Goal: Find specific page/section: Find specific page/section

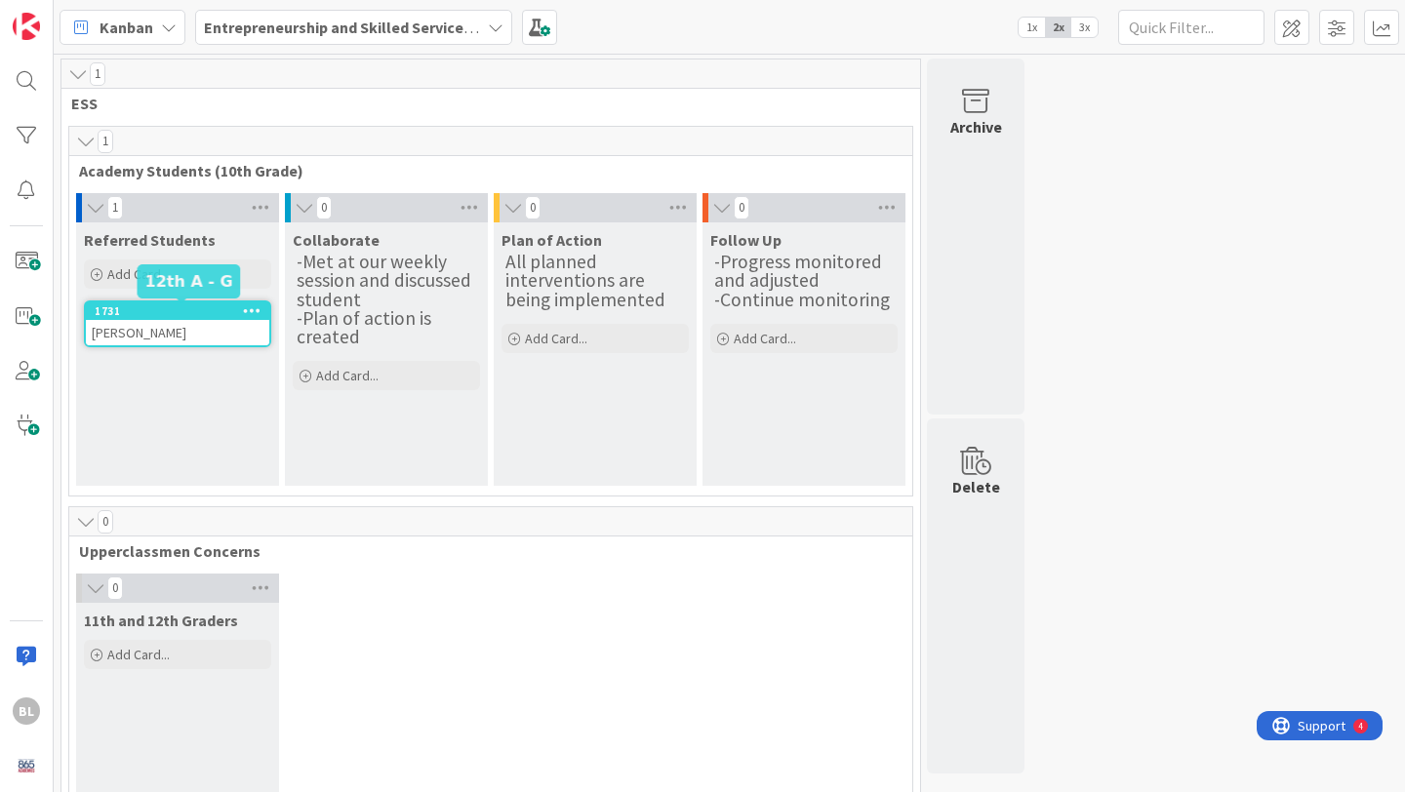
click at [185, 311] on div "1731" at bounding box center [182, 311] width 175 height 14
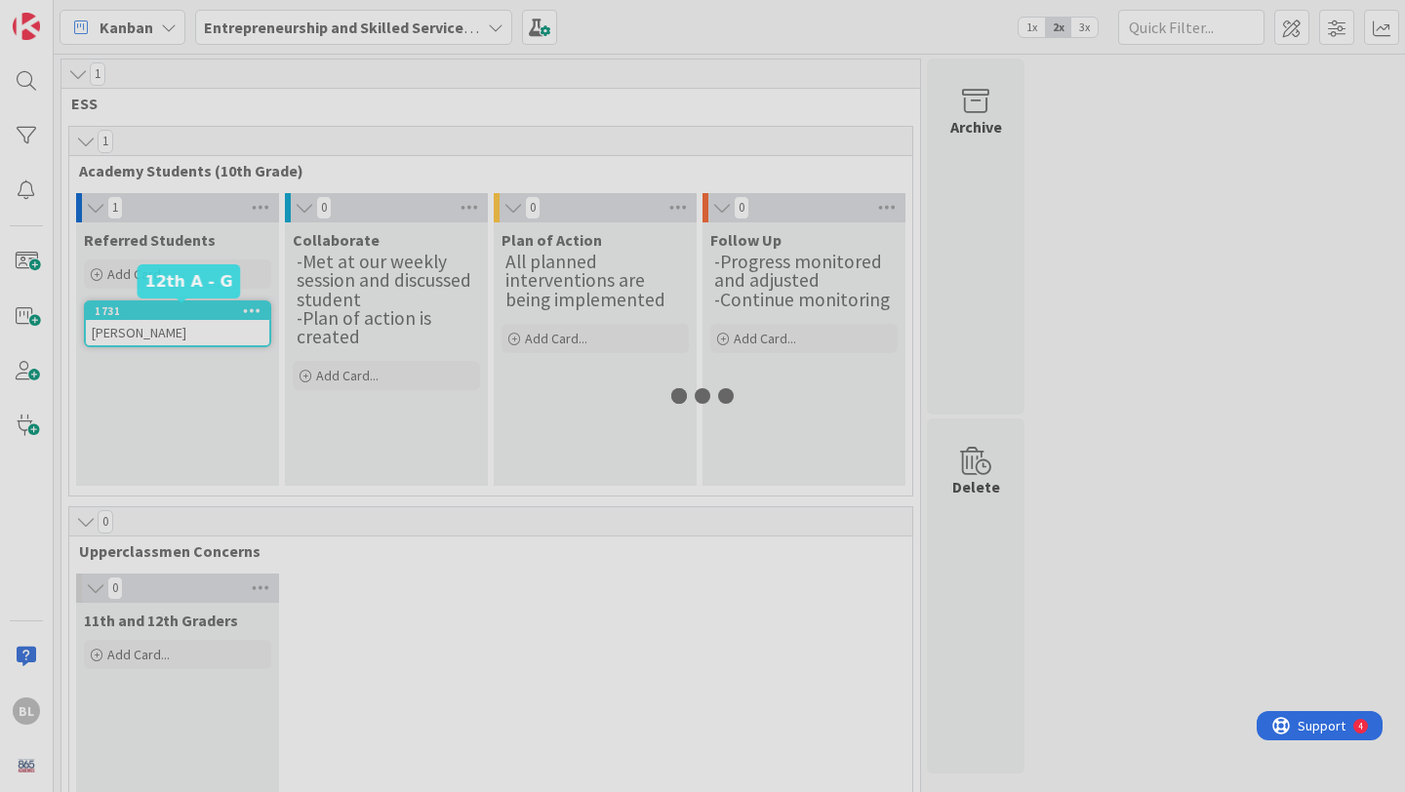
click at [185, 311] on div at bounding box center [702, 396] width 1405 height 792
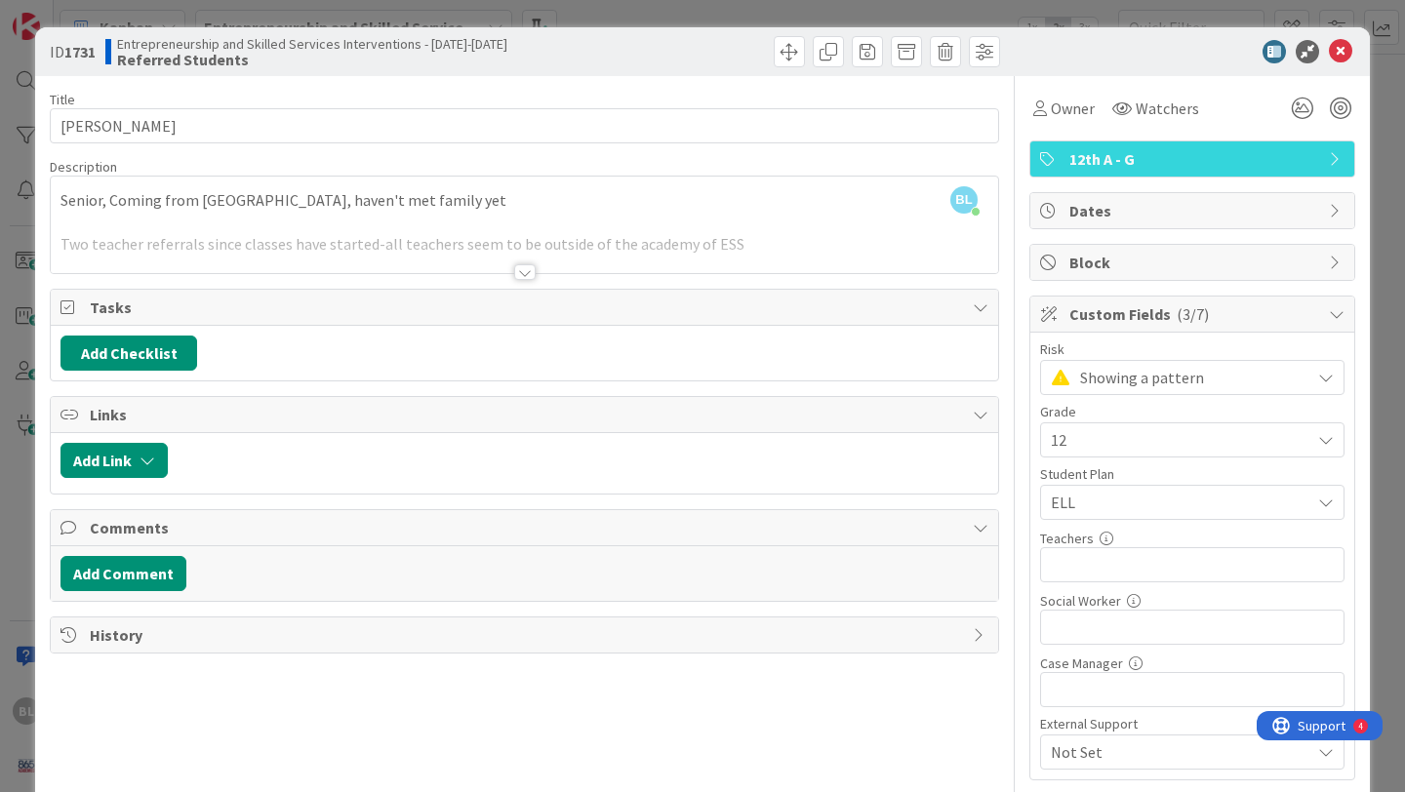
click at [527, 271] on div at bounding box center [524, 272] width 21 height 16
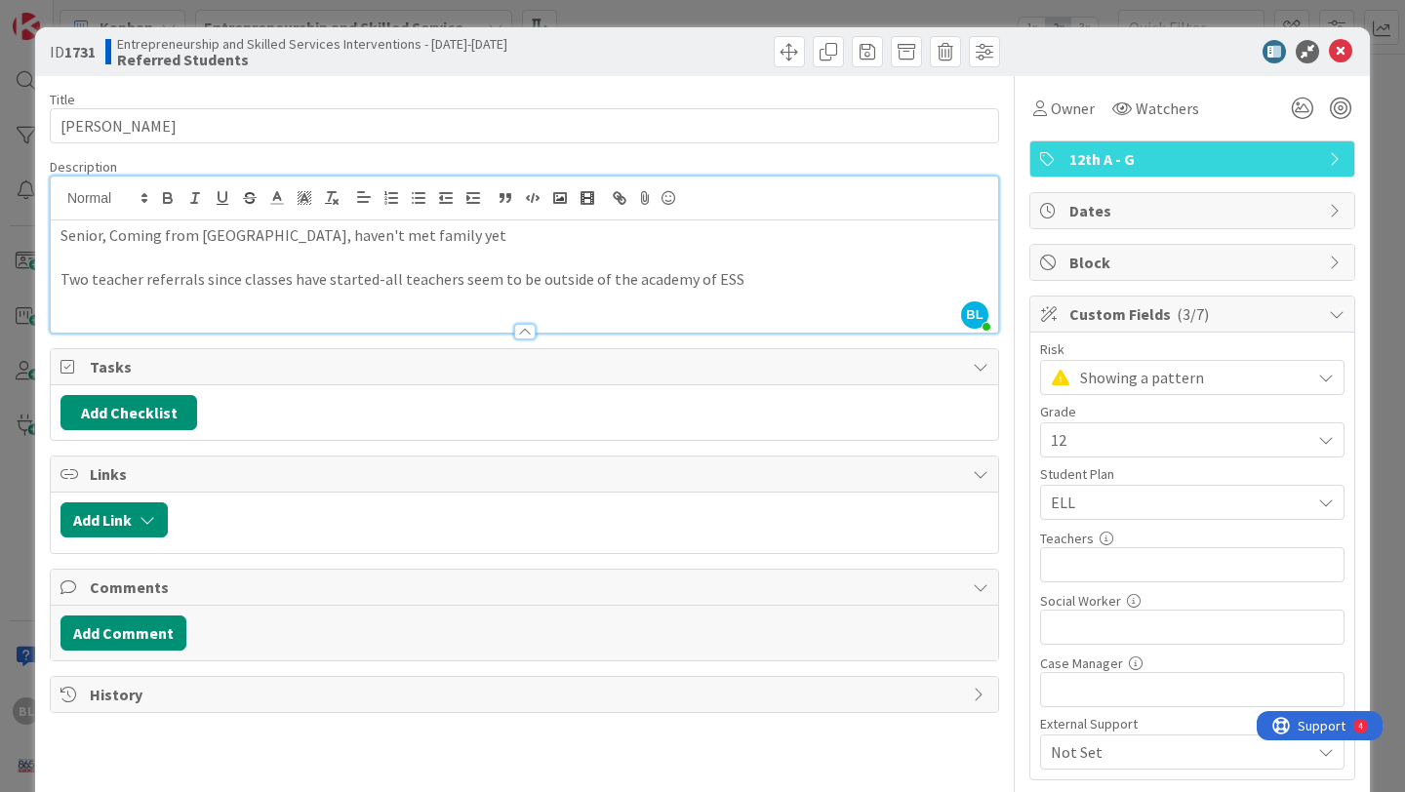
click at [528, 332] on div at bounding box center [524, 332] width 21 height 16
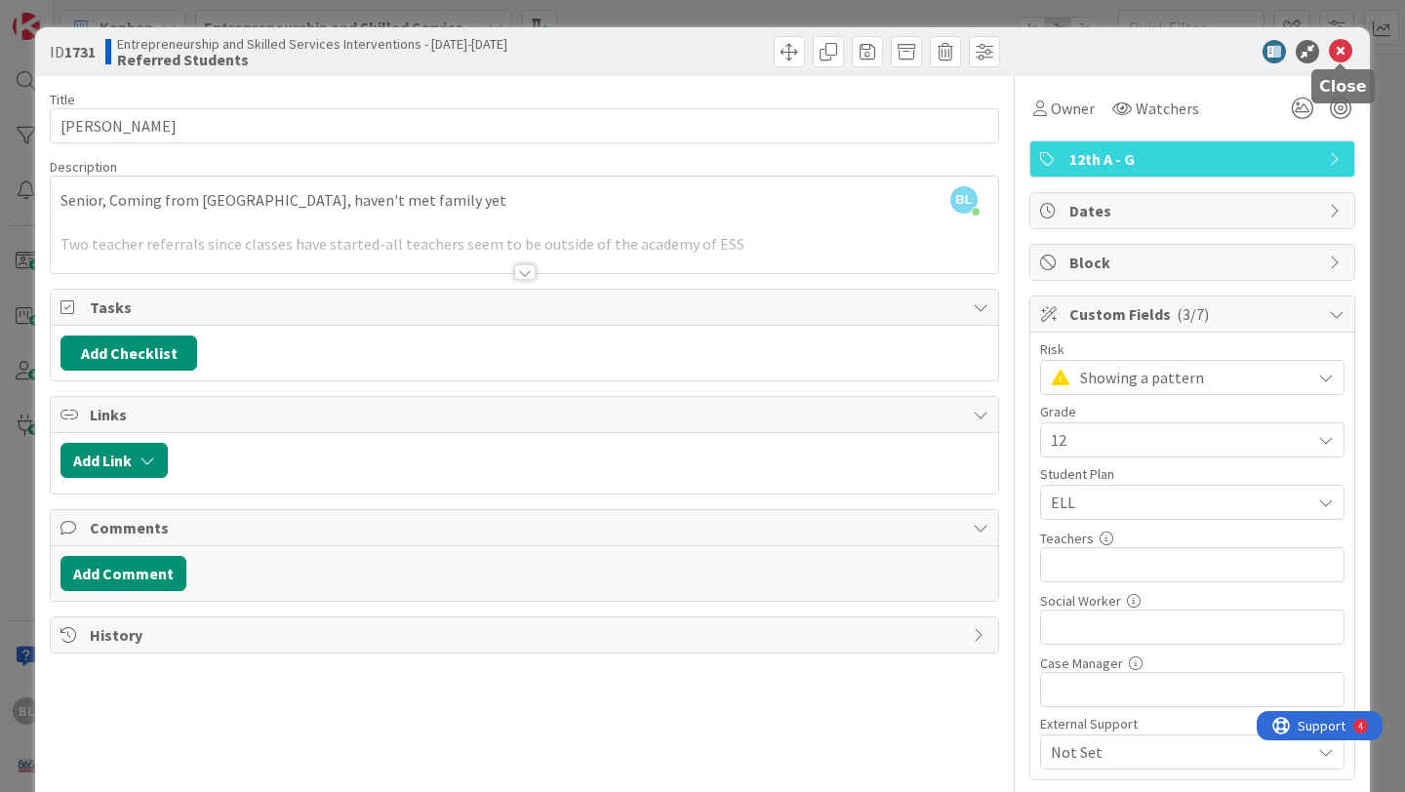
click at [1343, 51] on icon at bounding box center [1340, 51] width 23 height 23
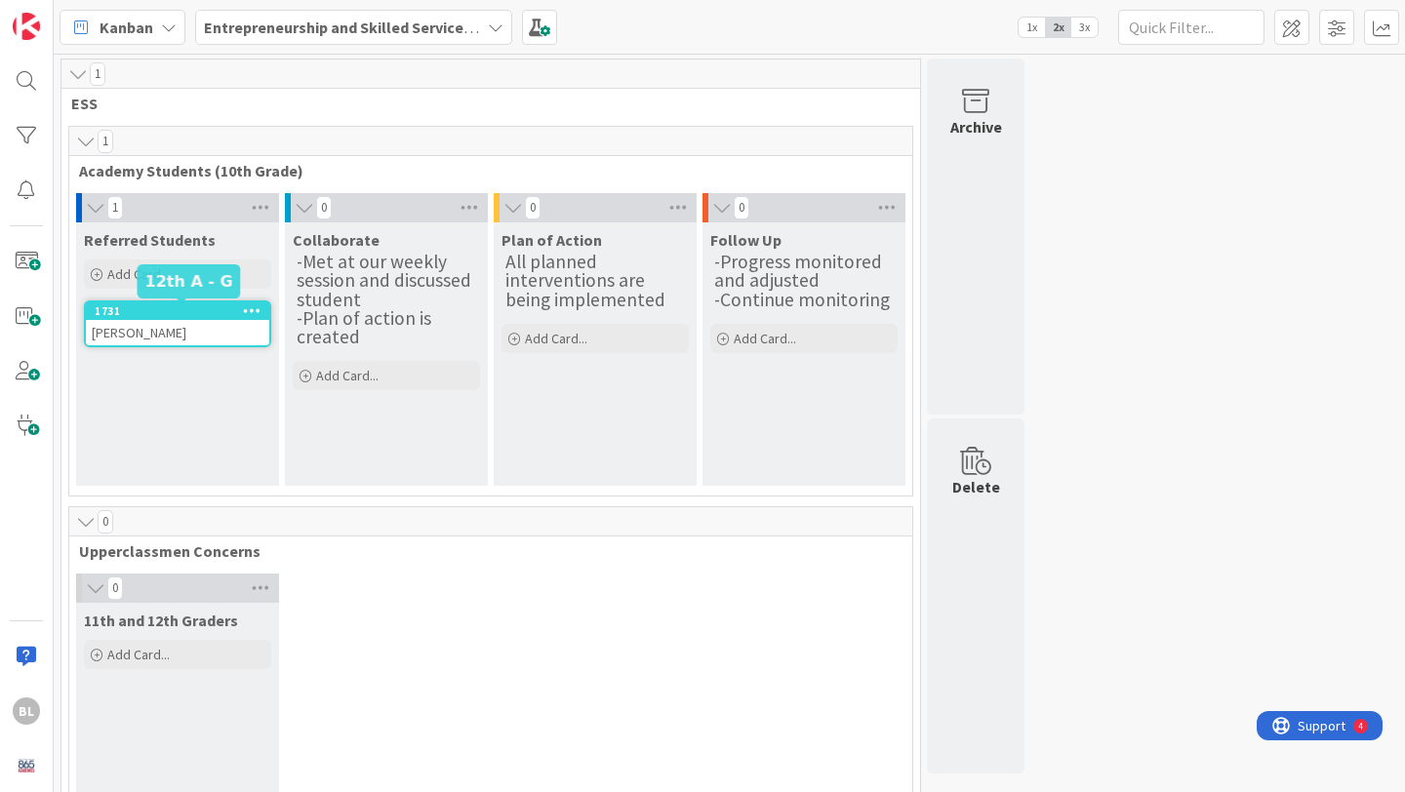
click at [220, 308] on div "1731" at bounding box center [182, 311] width 175 height 14
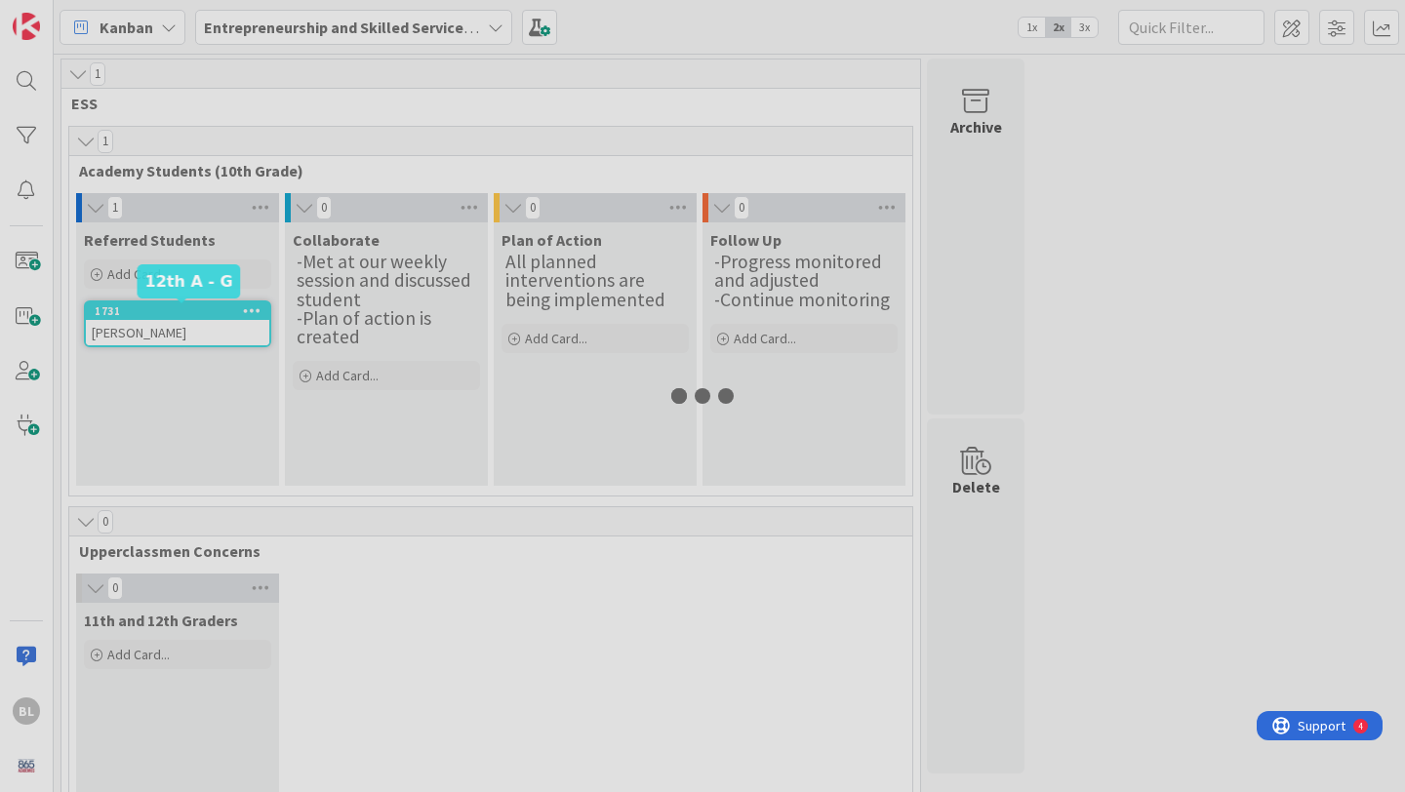
click at [220, 308] on div at bounding box center [702, 396] width 1405 height 792
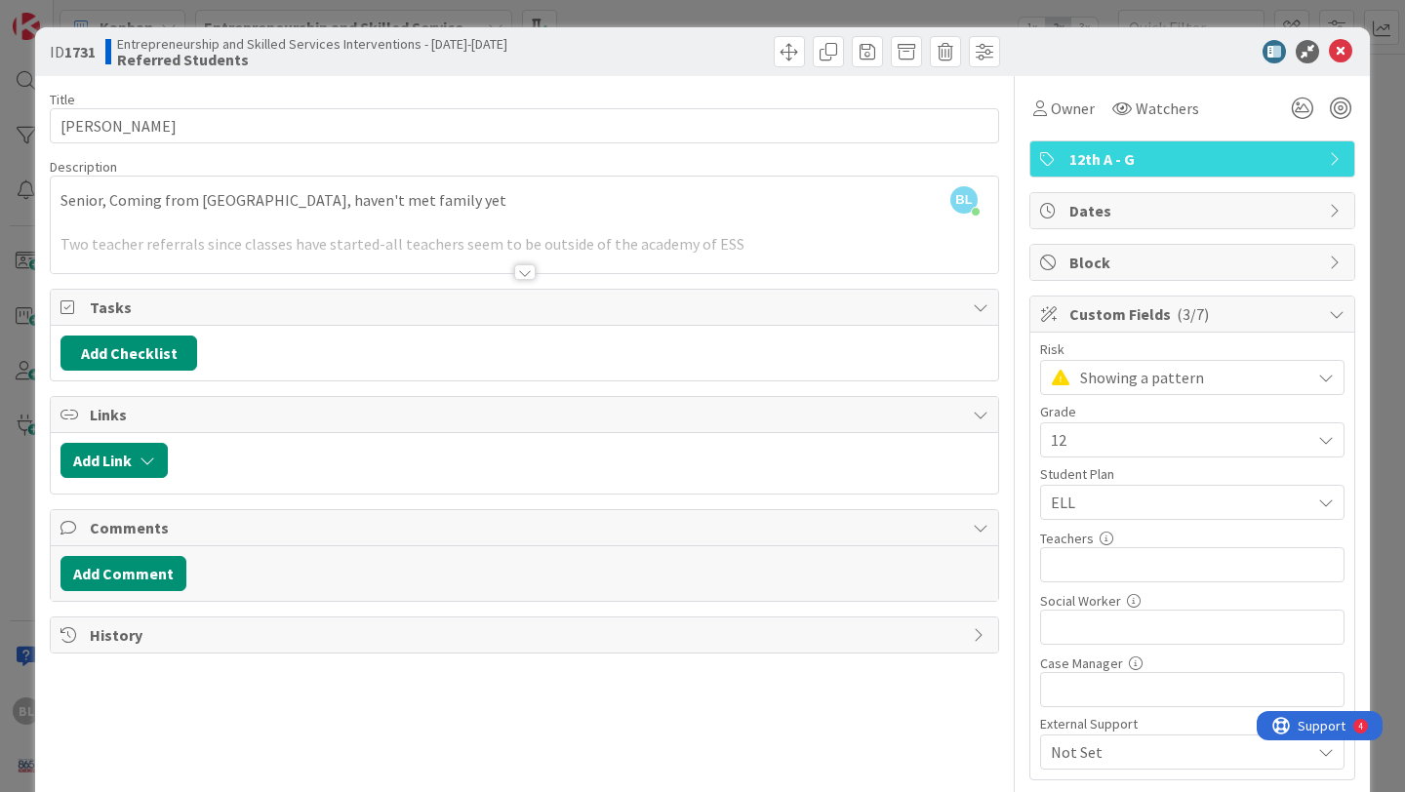
click at [528, 268] on div at bounding box center [524, 272] width 21 height 16
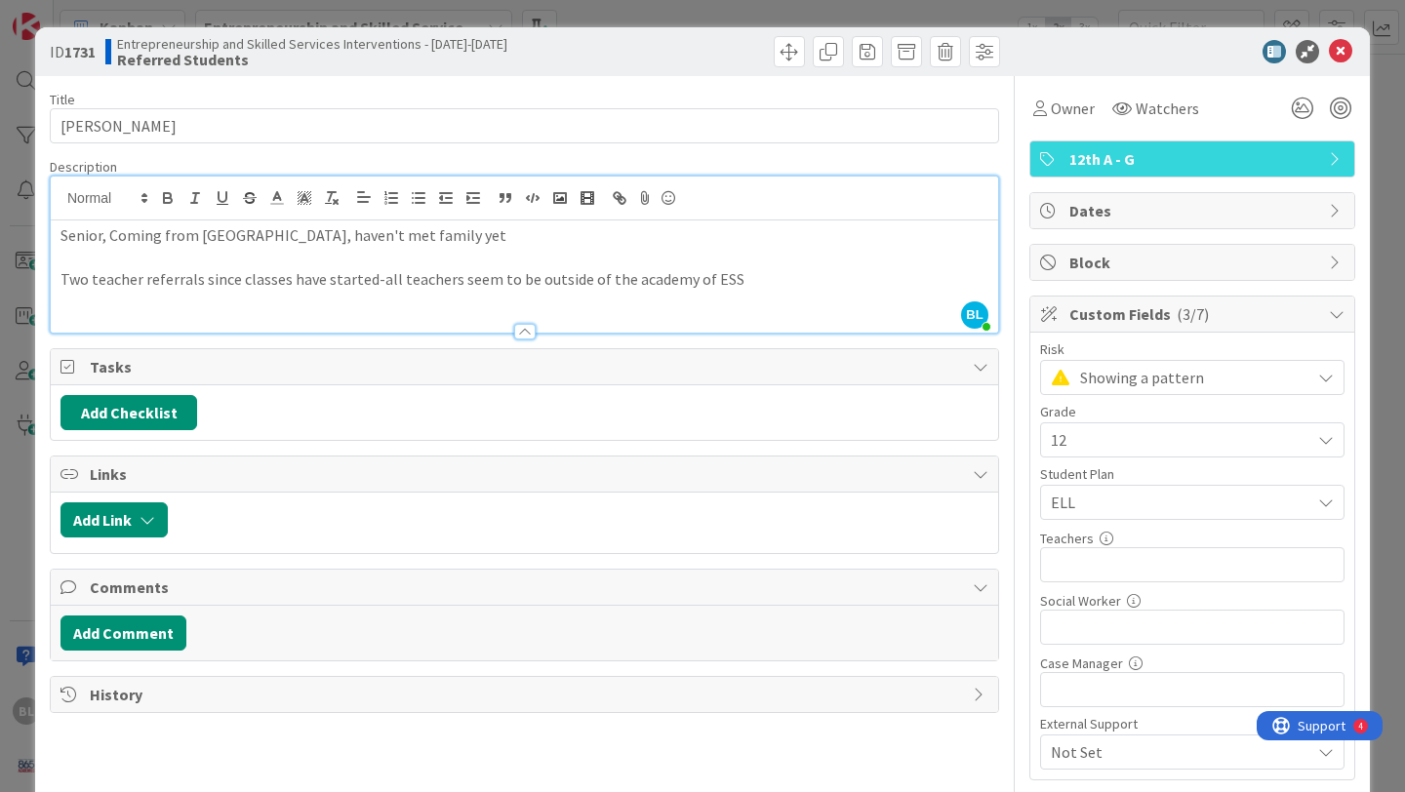
click at [528, 336] on div at bounding box center [524, 332] width 21 height 16
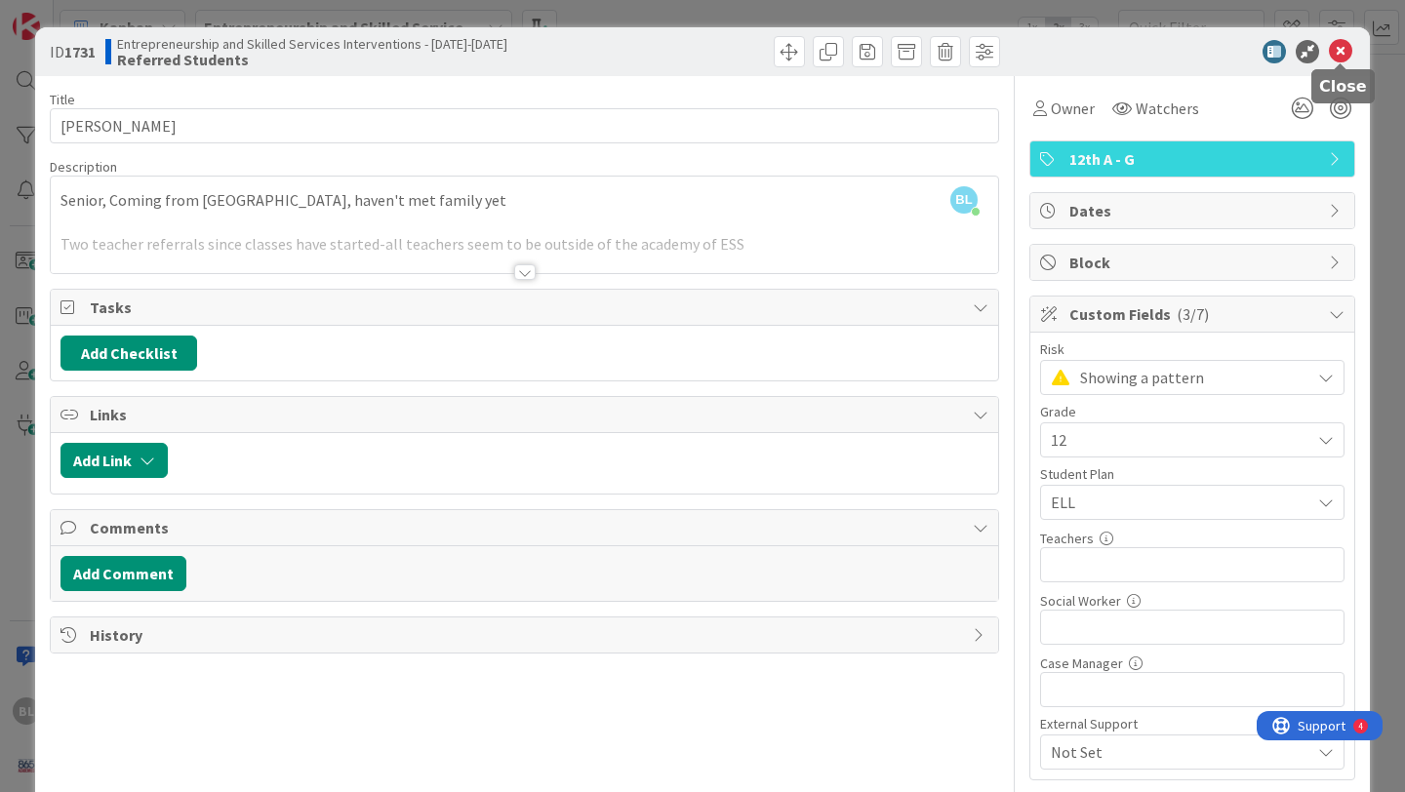
click at [1341, 54] on icon at bounding box center [1340, 51] width 23 height 23
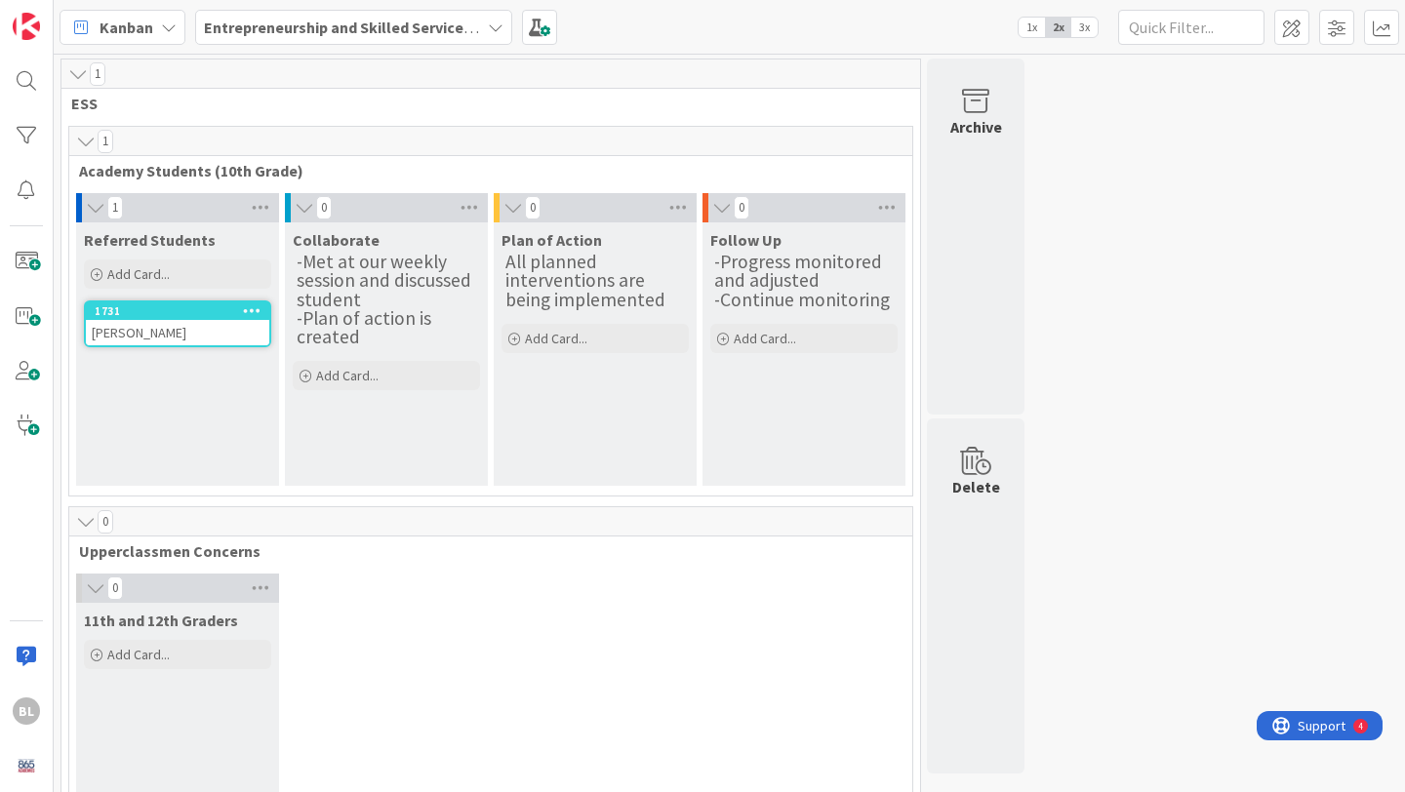
click at [490, 29] on icon at bounding box center [496, 28] width 16 height 16
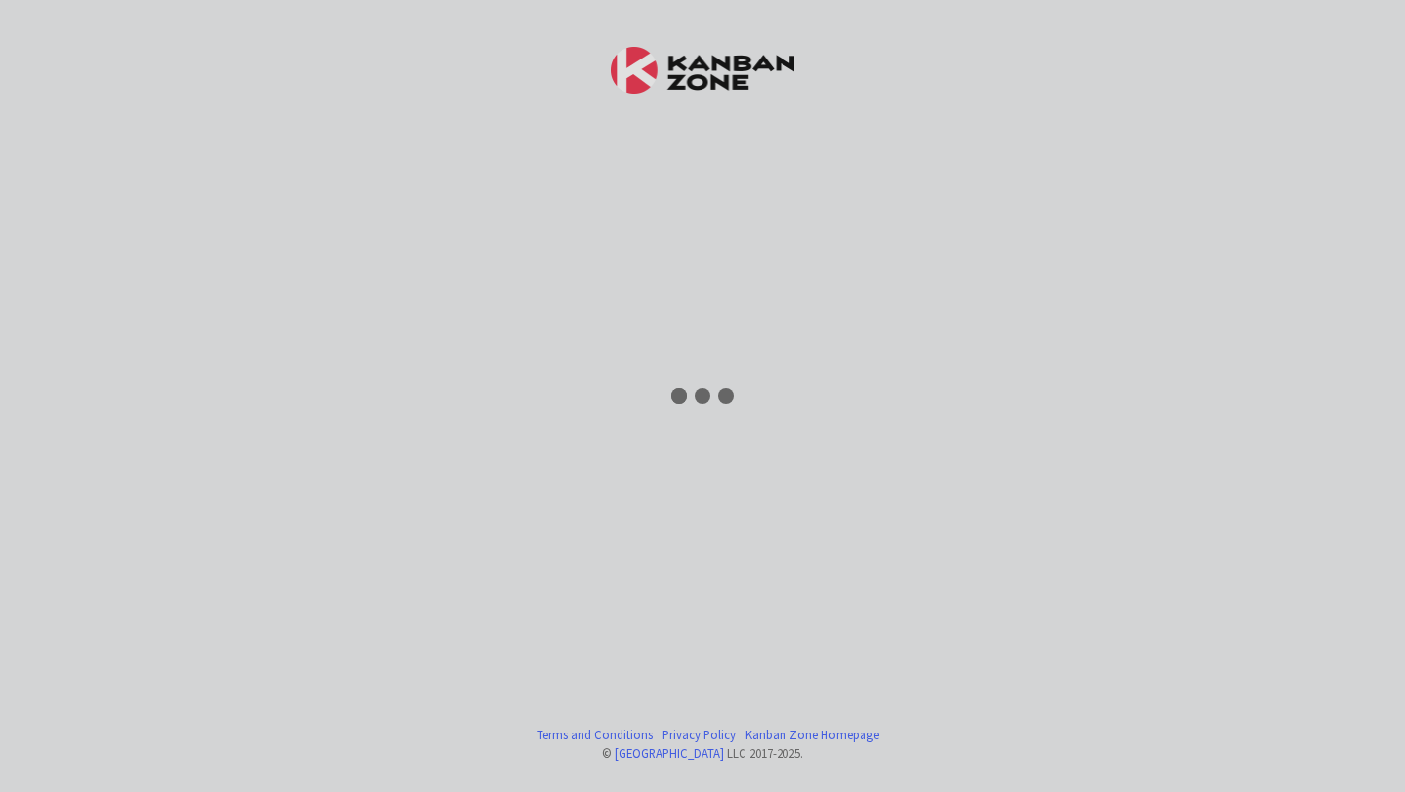
click at [1083, 40] on div at bounding box center [702, 396] width 1405 height 792
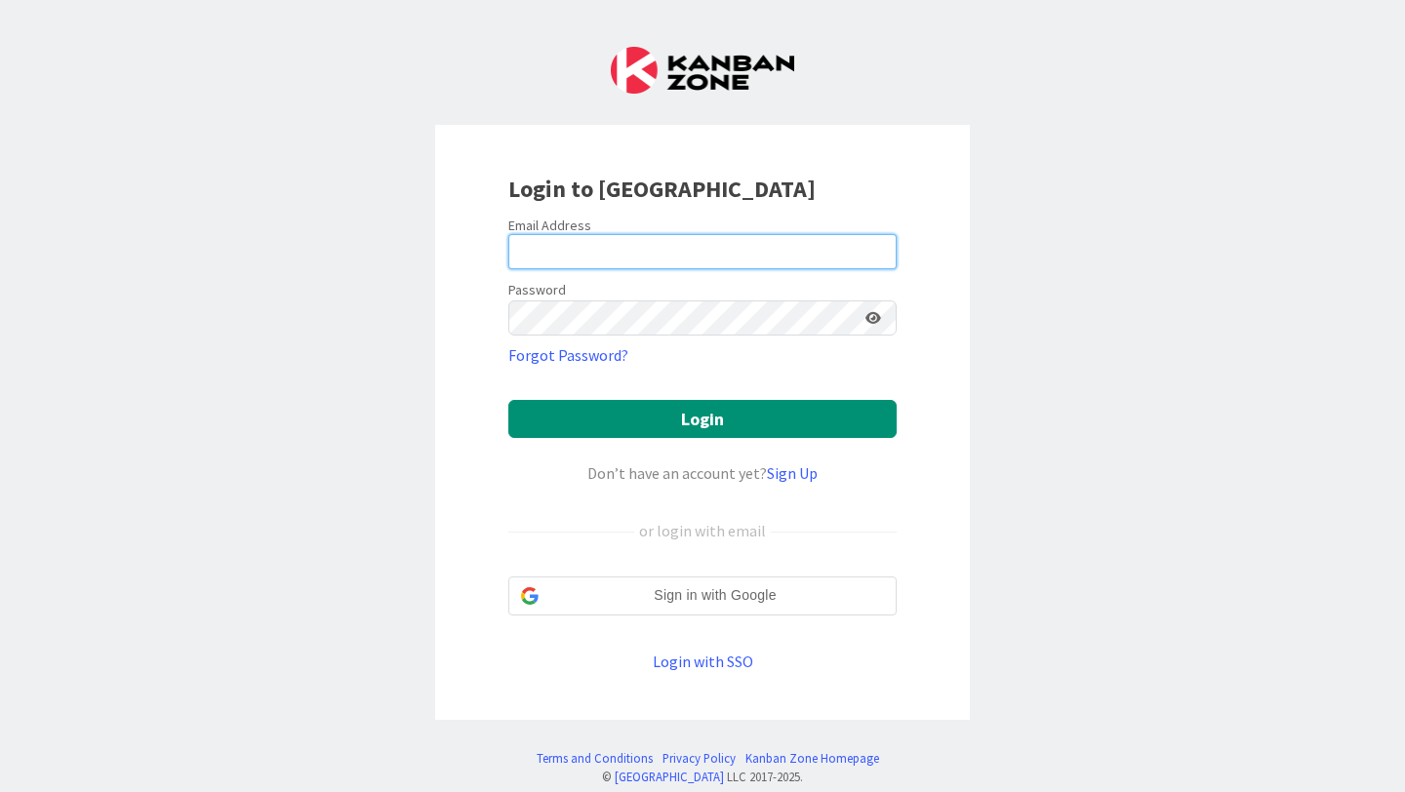
type input "[PERSON_NAME][EMAIL_ADDRESS][PERSON_NAME][DOMAIN_NAME]"
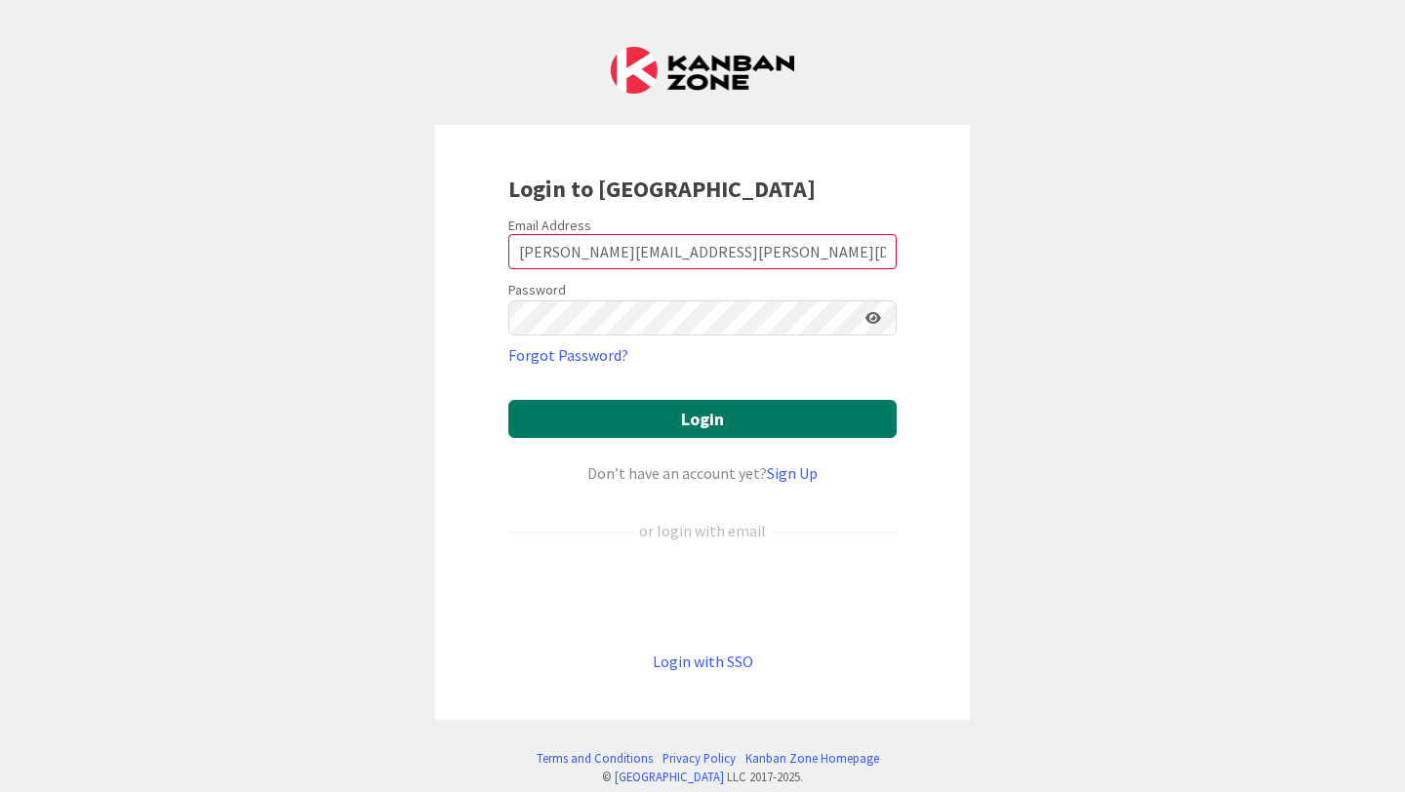
click at [685, 416] on button "Login" at bounding box center [702, 419] width 388 height 38
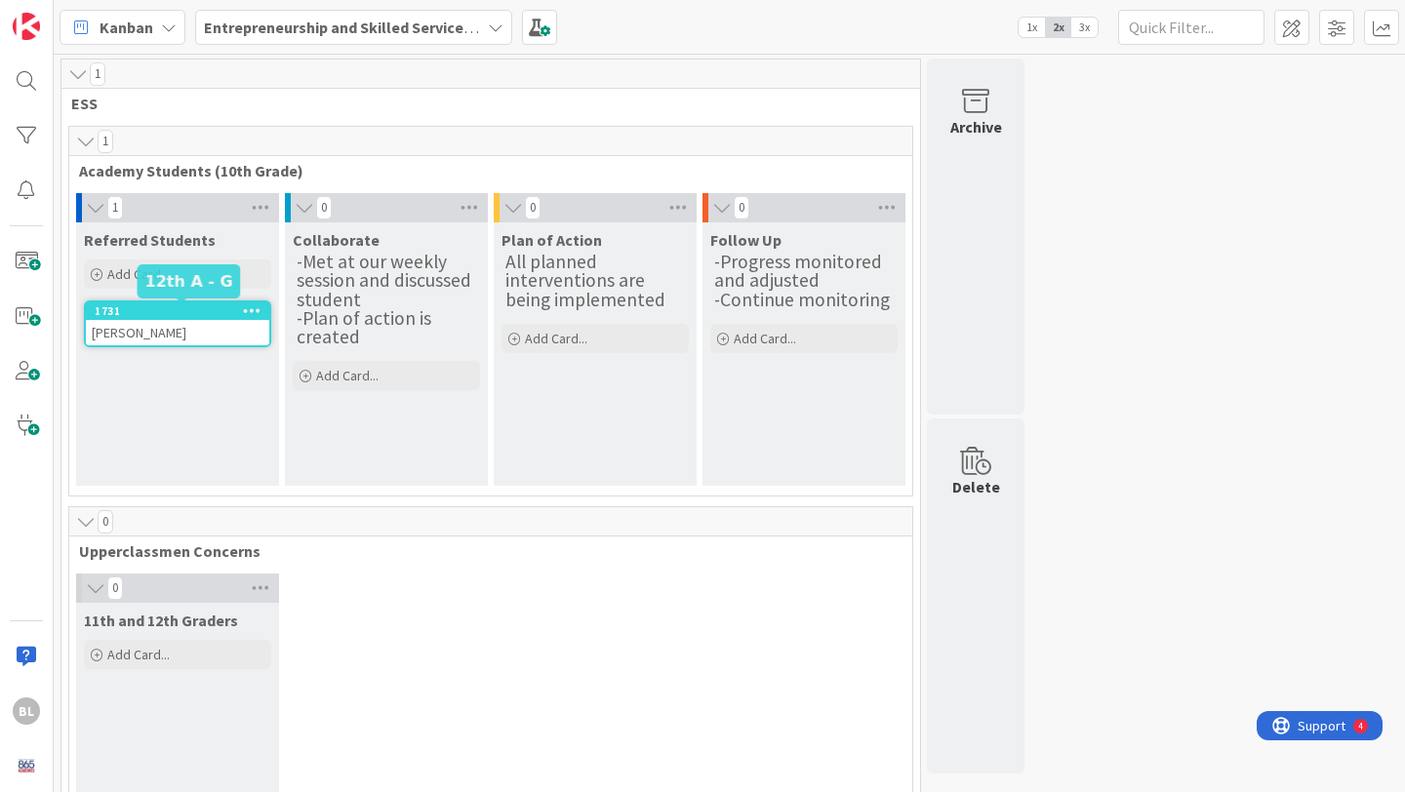
click at [192, 308] on div "1731" at bounding box center [182, 311] width 175 height 14
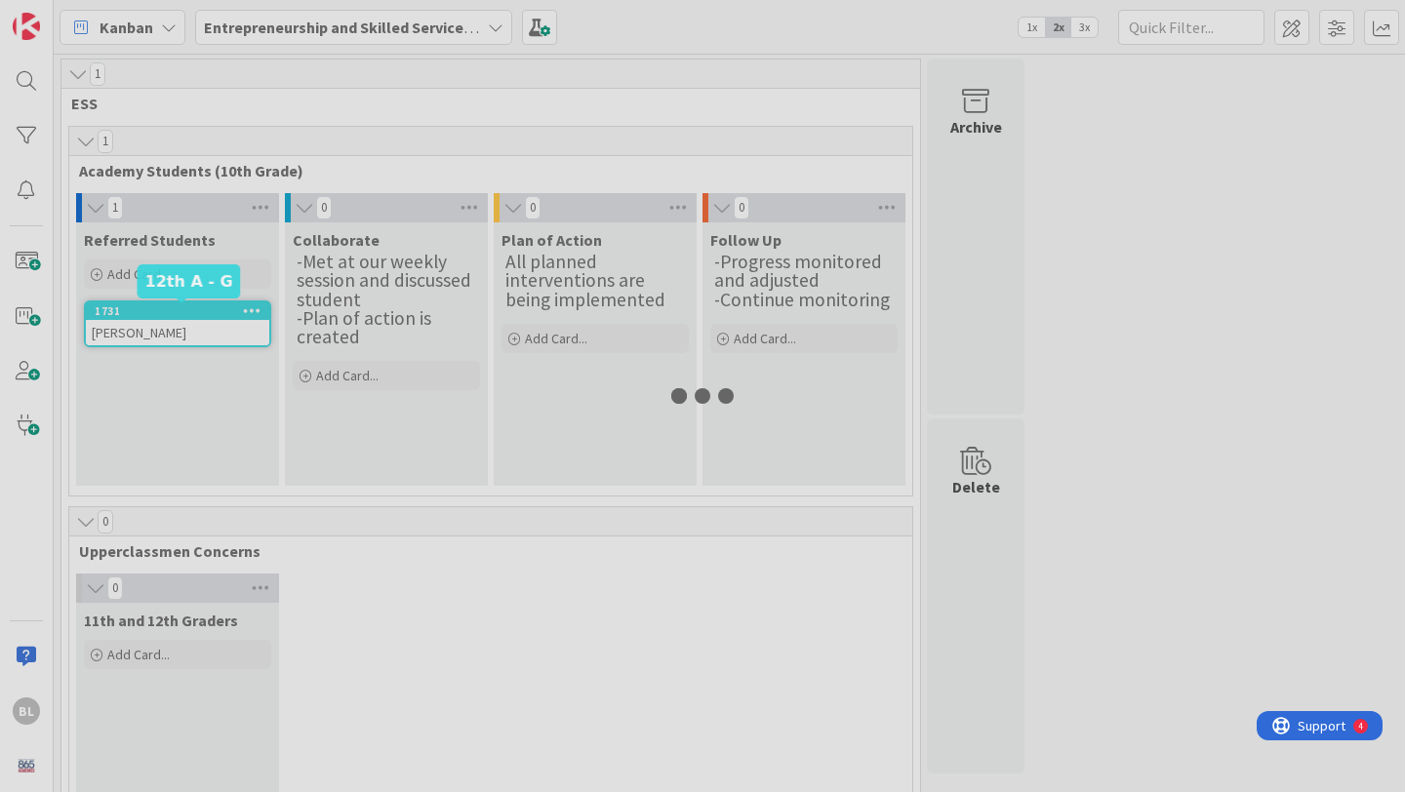
click at [192, 308] on div at bounding box center [702, 396] width 1405 height 792
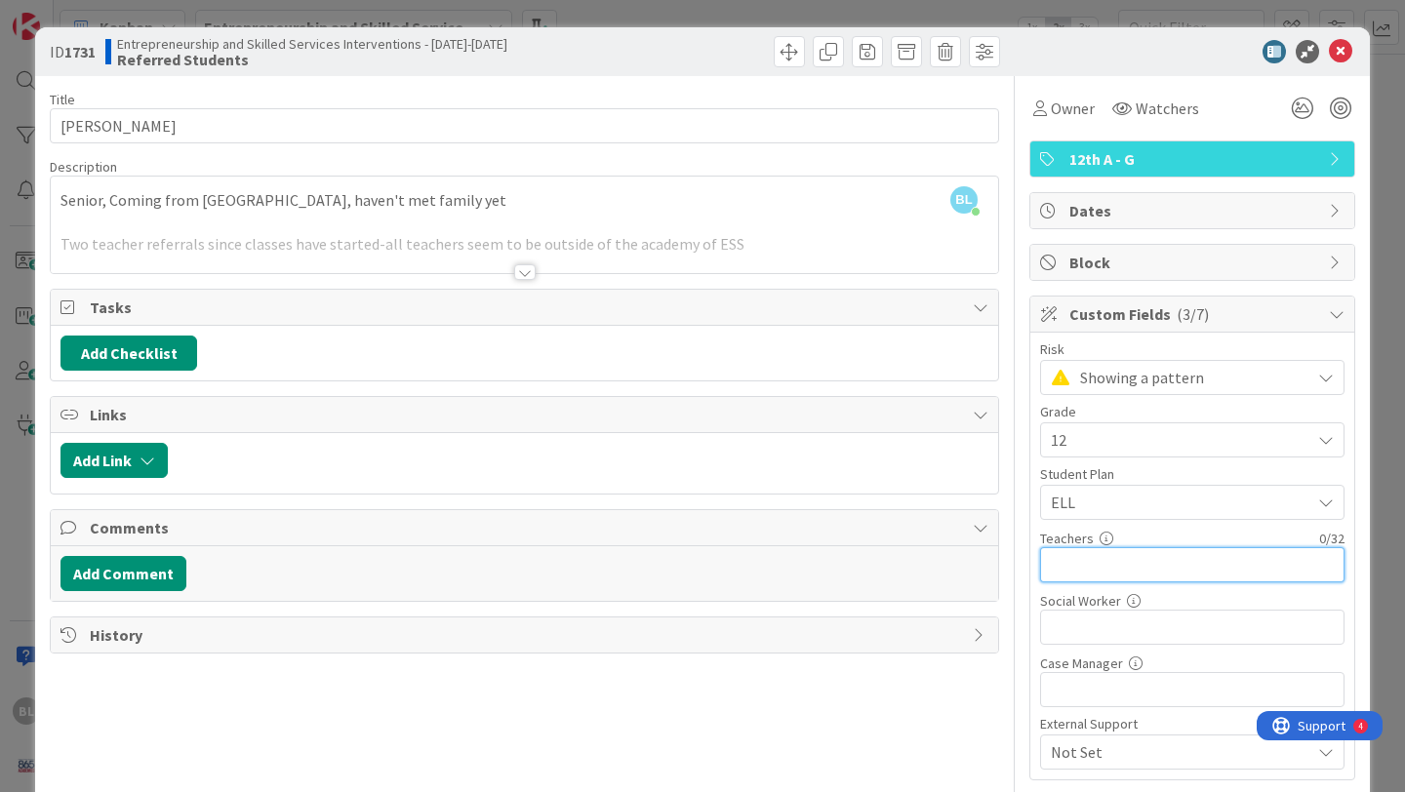
click at [1067, 568] on input "text" at bounding box center [1192, 564] width 304 height 35
type input "Collins, Roberts, Keep, Kimball"
click at [1342, 49] on icon at bounding box center [1340, 51] width 23 height 23
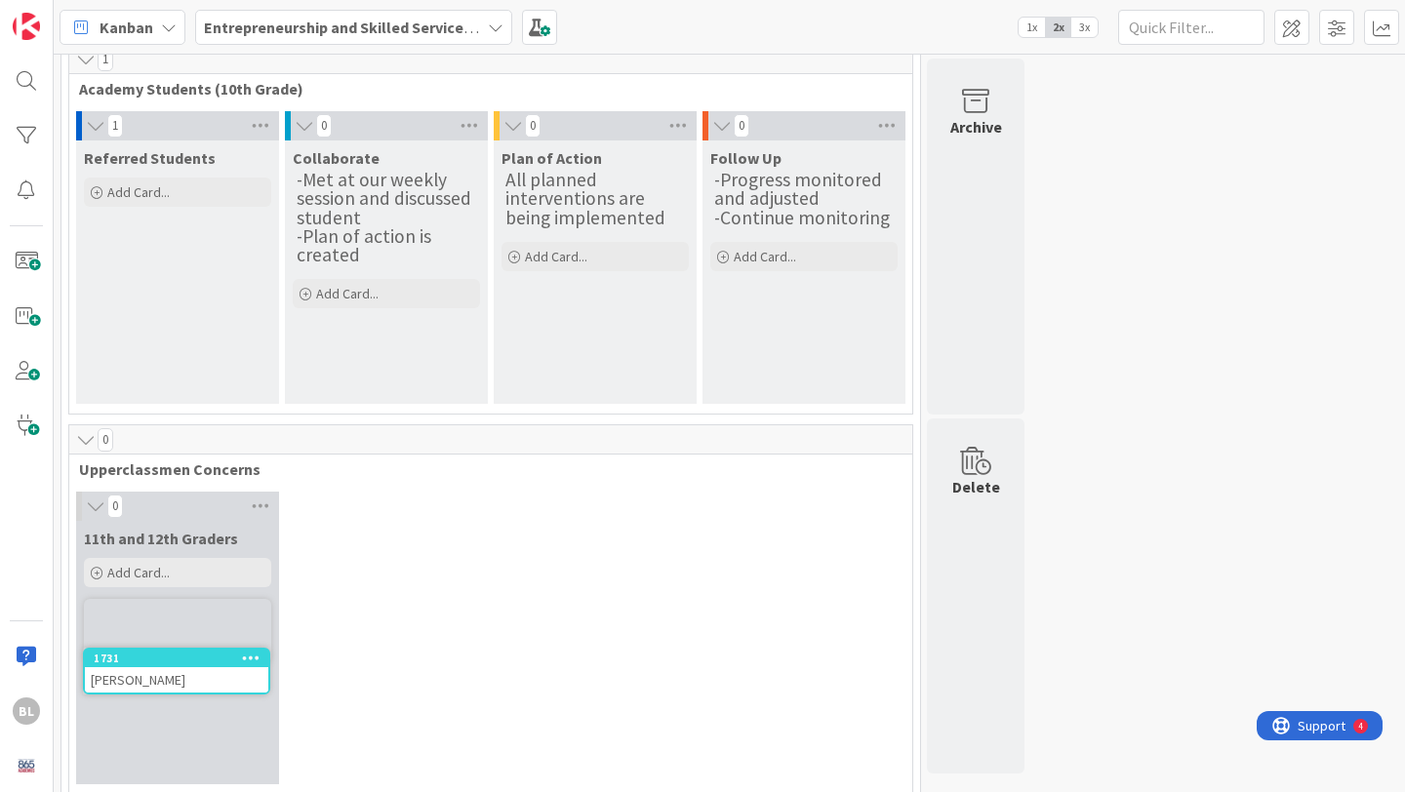
scroll to position [105, 0]
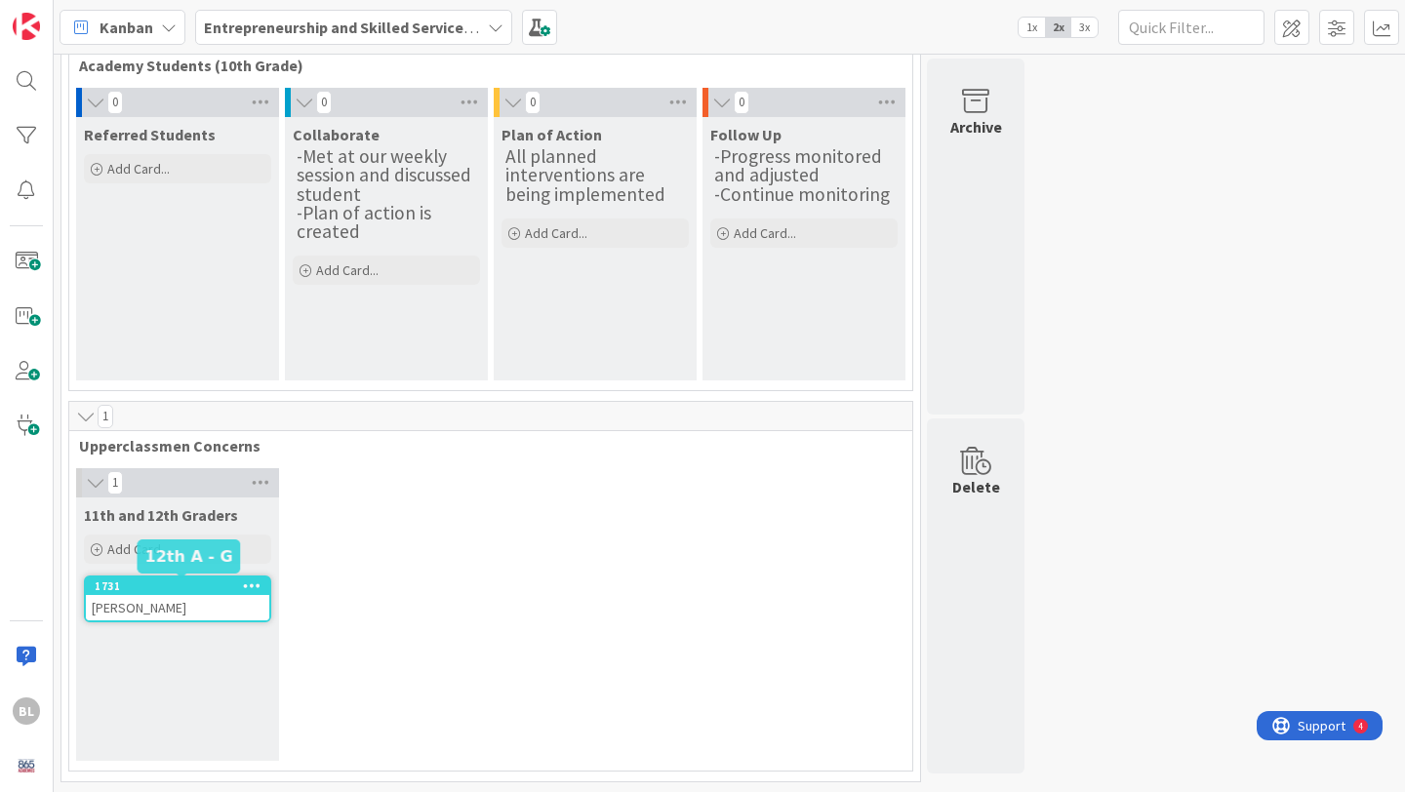
click at [231, 592] on div "1731" at bounding box center [182, 586] width 175 height 14
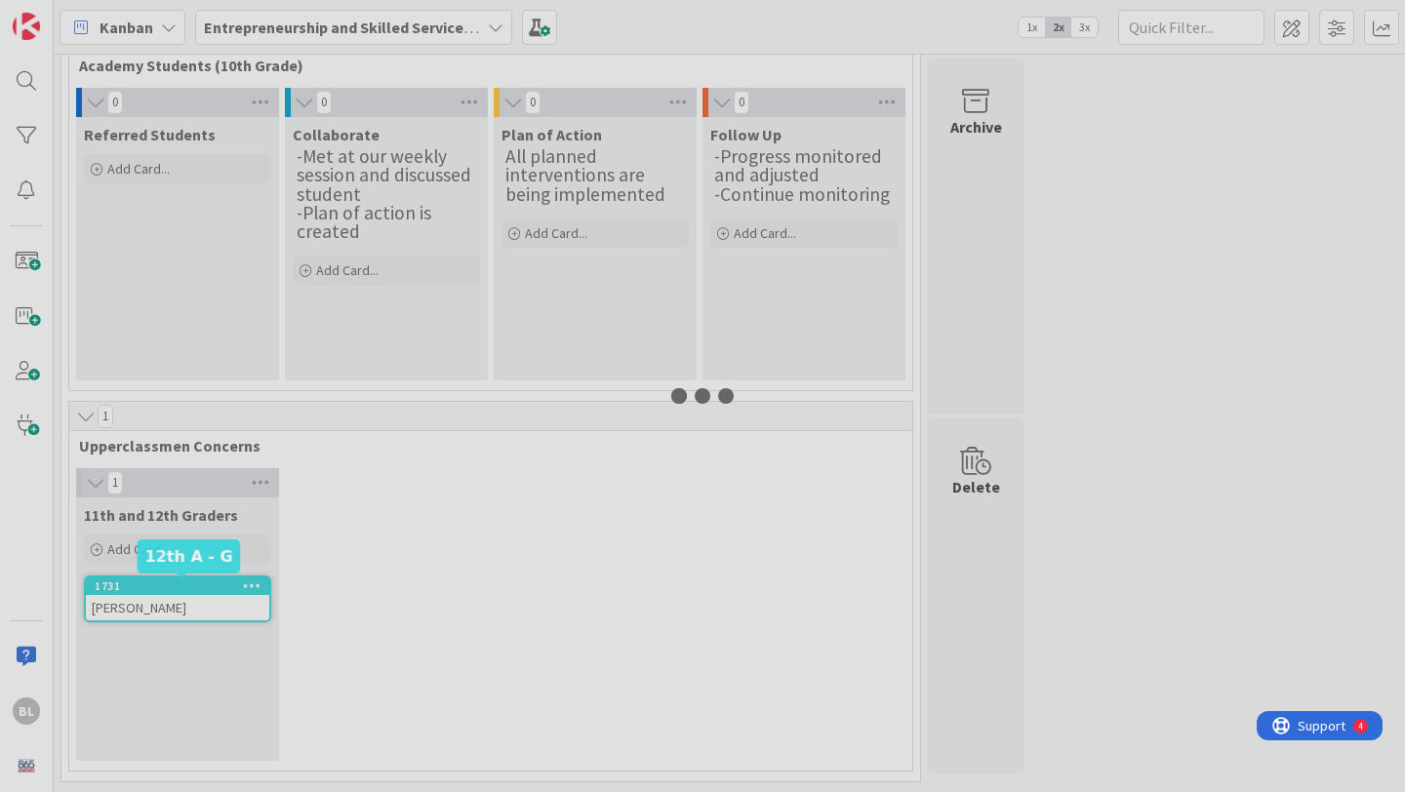
click at [231, 592] on div at bounding box center [702, 396] width 1405 height 792
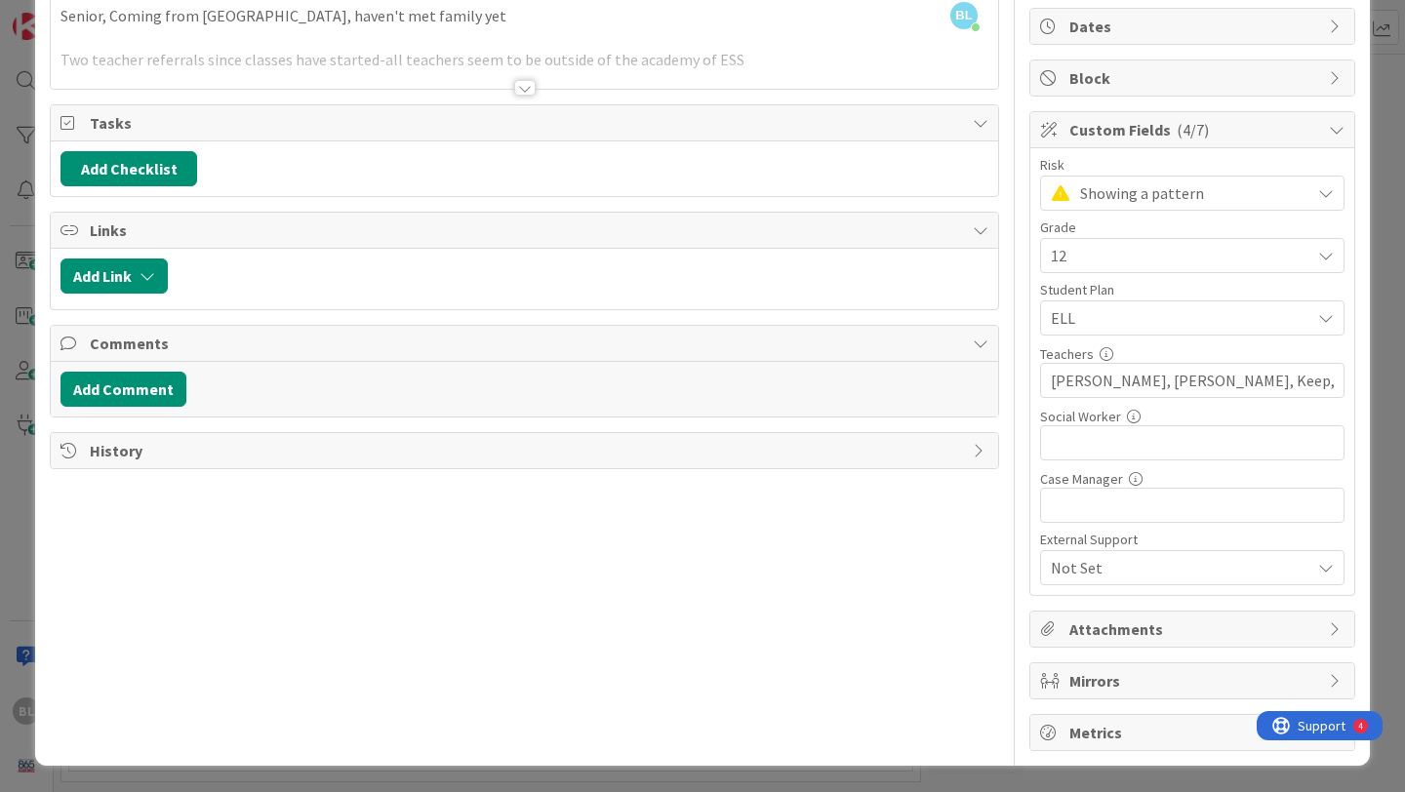
scroll to position [86, 0]
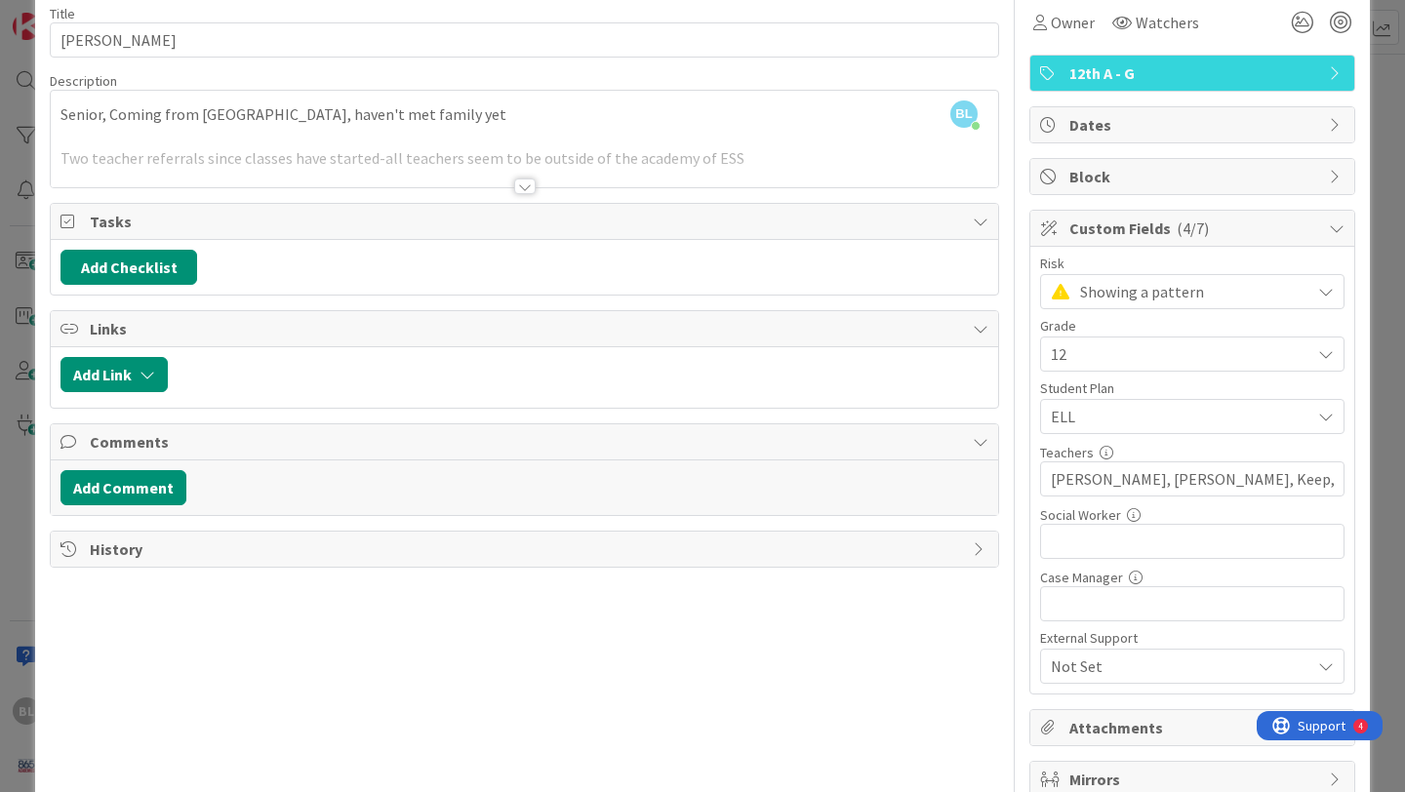
click at [1342, 229] on icon at bounding box center [1337, 228] width 16 height 16
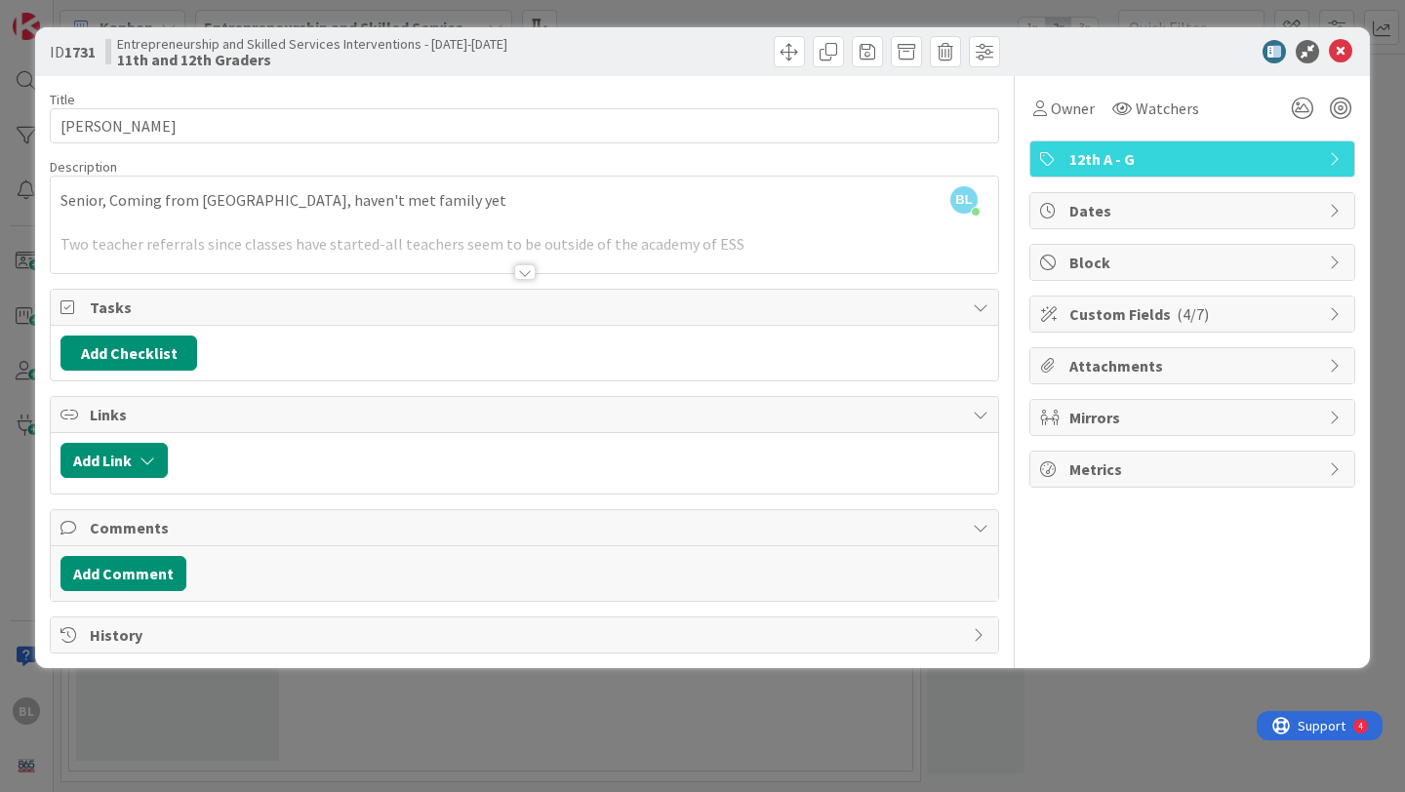
scroll to position [0, 0]
click at [1343, 43] on icon at bounding box center [1340, 51] width 23 height 23
